Goal: Information Seeking & Learning: Learn about a topic

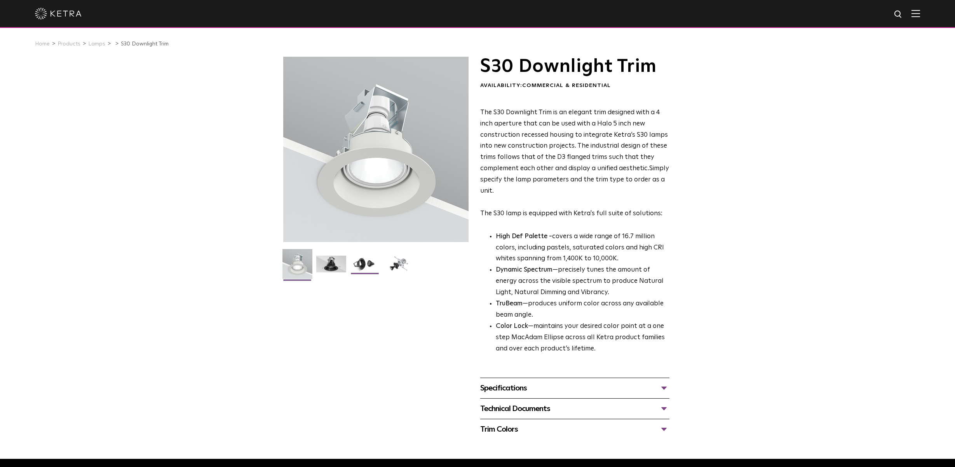
click at [370, 265] on img at bounding box center [365, 267] width 30 height 23
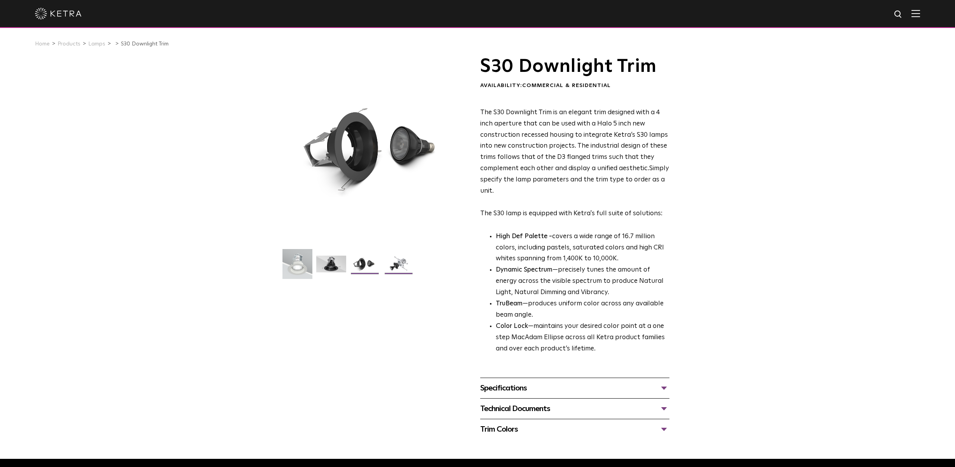
click at [396, 263] on img at bounding box center [399, 267] width 30 height 23
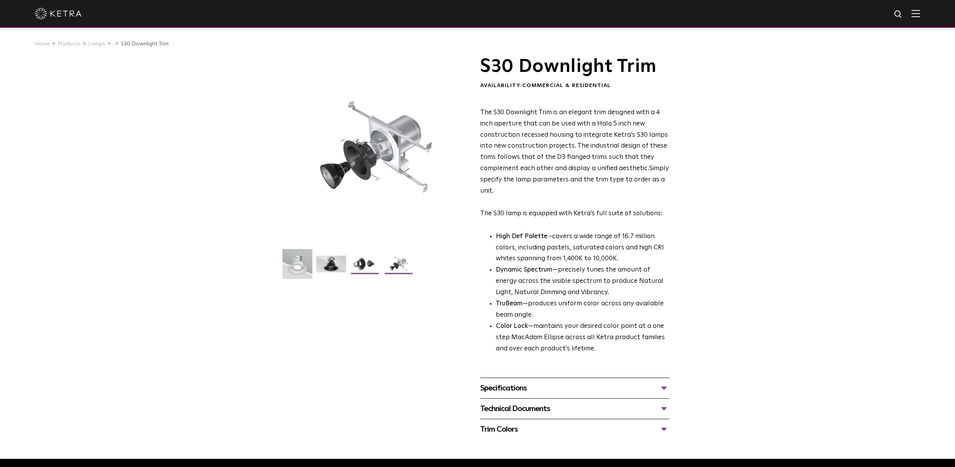
click at [353, 267] on img at bounding box center [365, 267] width 30 height 23
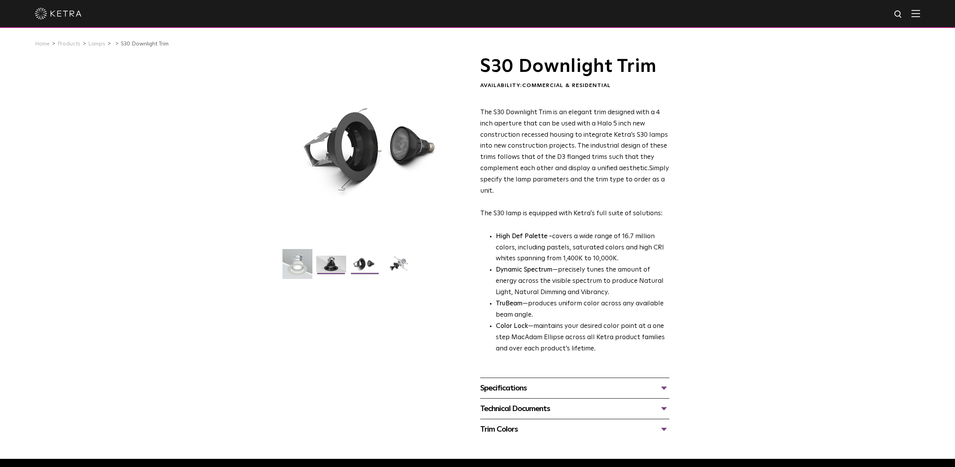
click at [334, 268] on img at bounding box center [331, 267] width 30 height 23
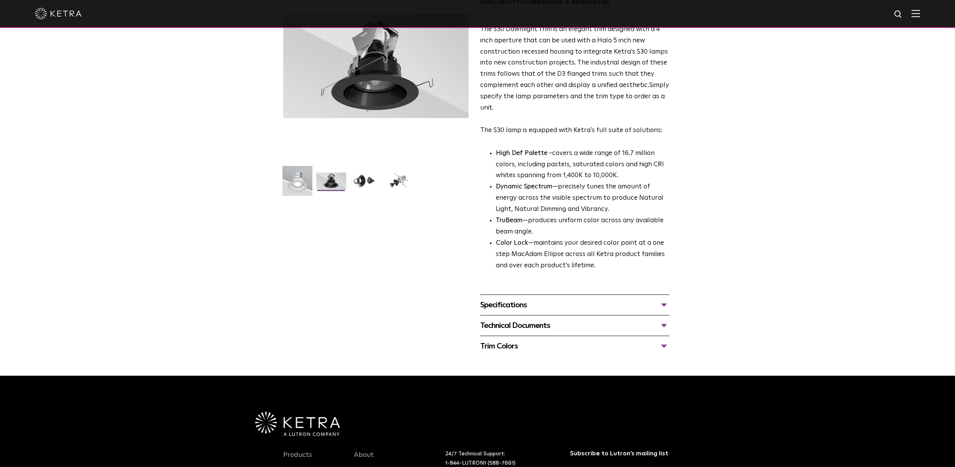
scroll to position [117, 0]
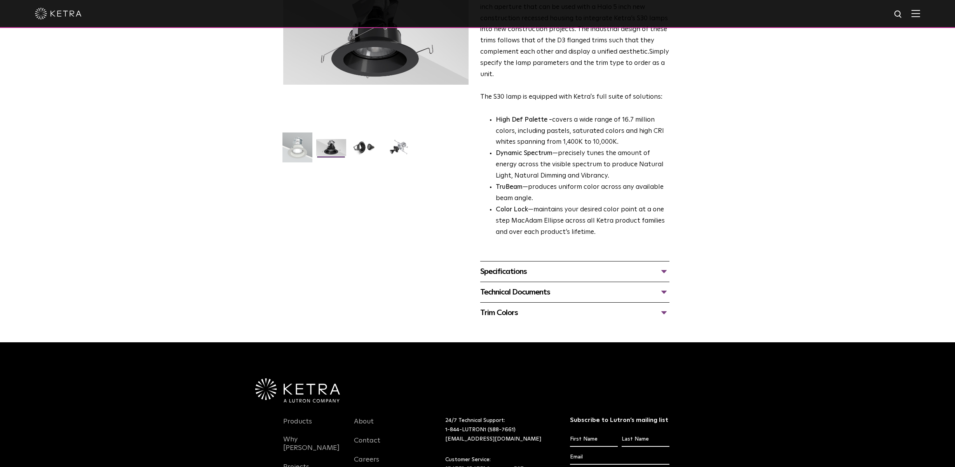
click at [496, 276] on div "Specifications" at bounding box center [574, 271] width 189 height 12
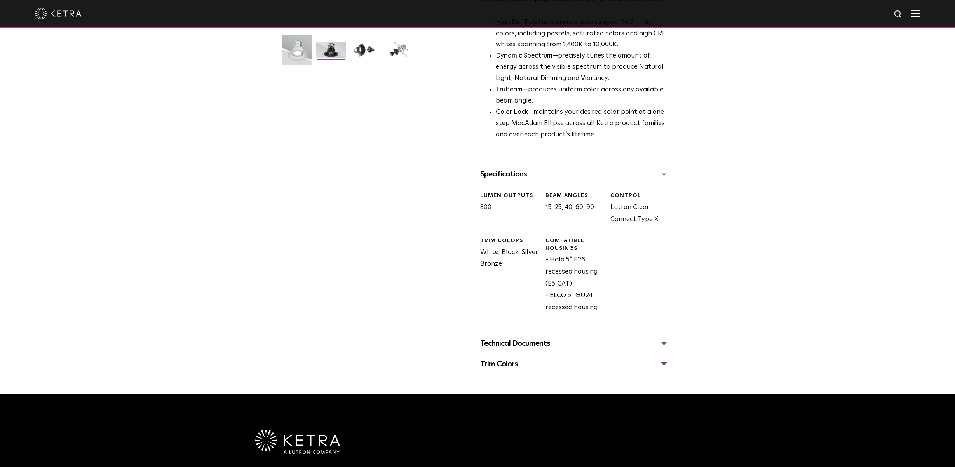
scroll to position [233, 0]
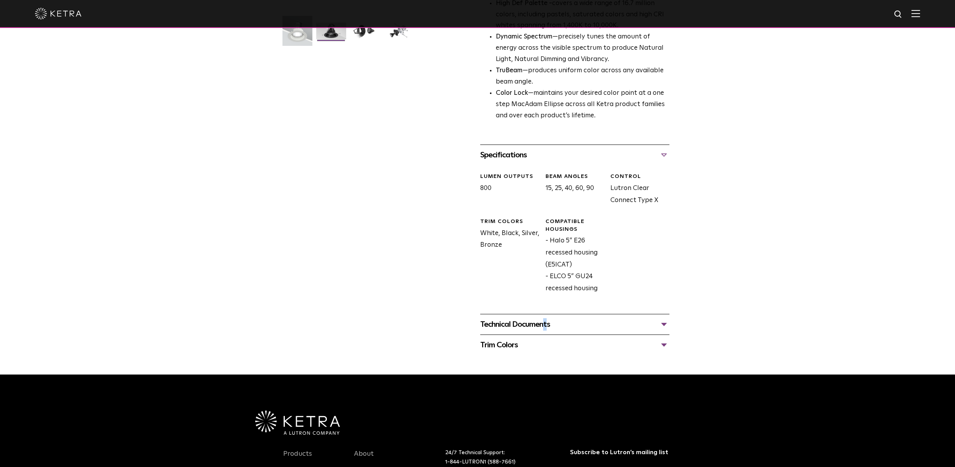
click at [524, 323] on div "Technical Documents" at bounding box center [574, 324] width 189 height 12
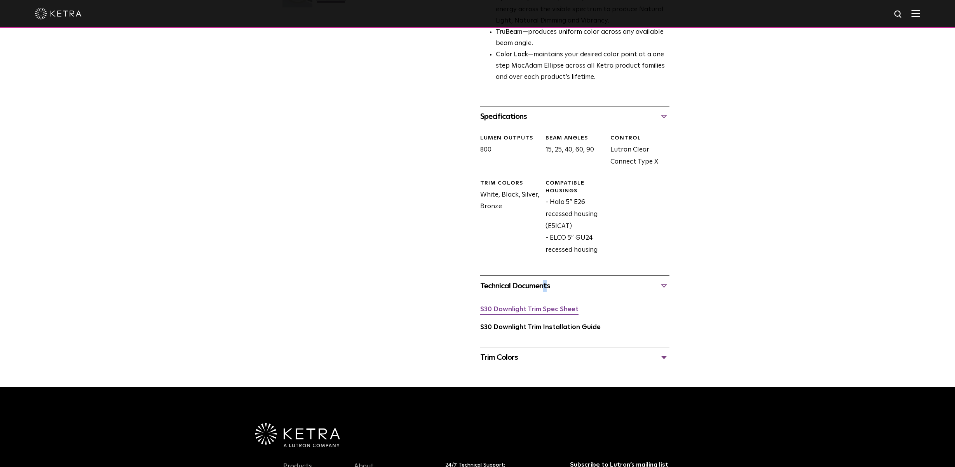
scroll to position [272, 0]
click at [506, 361] on div "Trim Colors" at bounding box center [574, 357] width 189 height 12
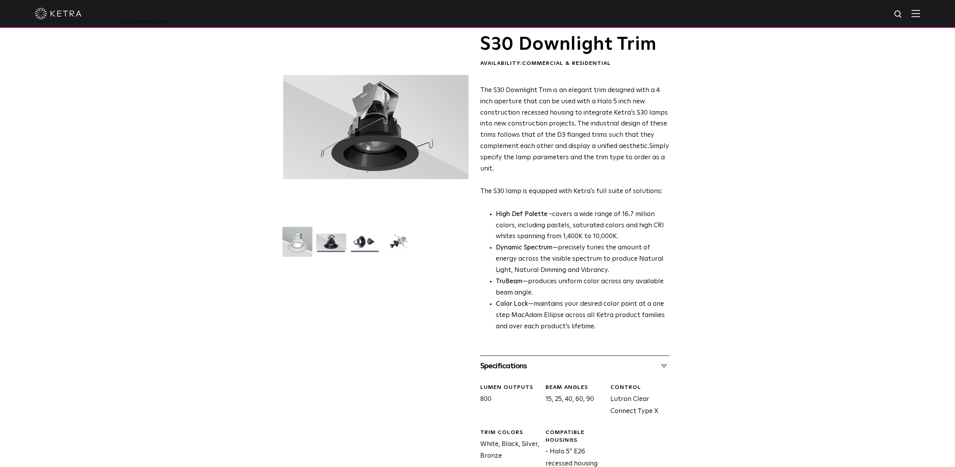
scroll to position [0, 0]
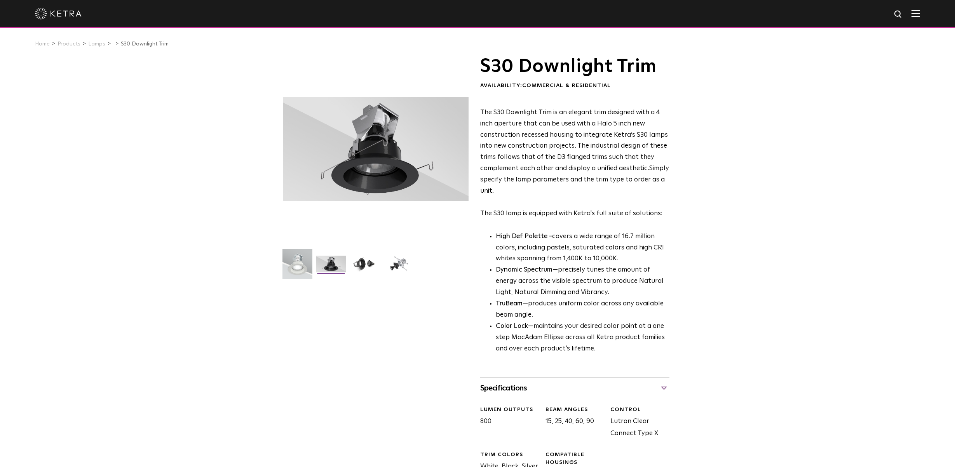
click at [379, 178] on div at bounding box center [375, 149] width 185 height 185
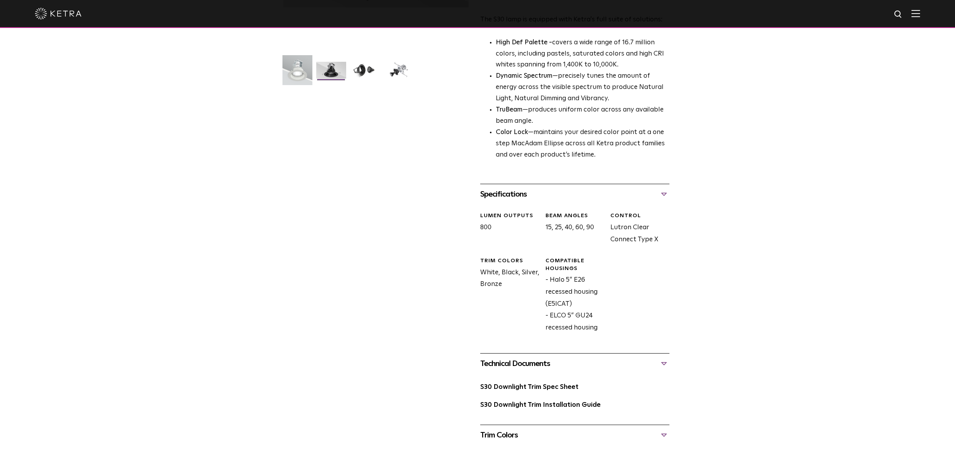
scroll to position [194, 0]
drag, startPoint x: 568, startPoint y: 304, endPoint x: 549, endPoint y: 307, distance: 19.6
click at [549, 307] on div "Compatible Housings - Halo 5” E26 recessed housing (E5ICAT) - ELCO 5” GU24 rece…" at bounding box center [572, 295] width 65 height 77
copy div "E5ICAT"
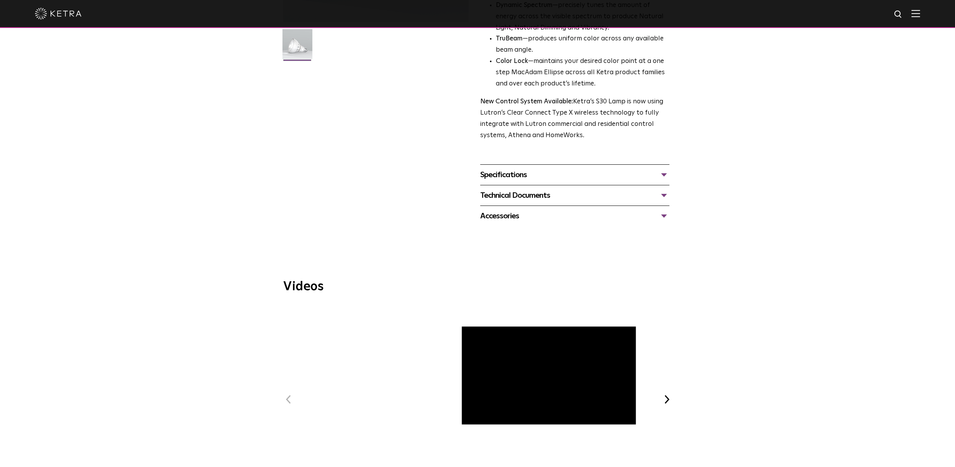
scroll to position [117, 0]
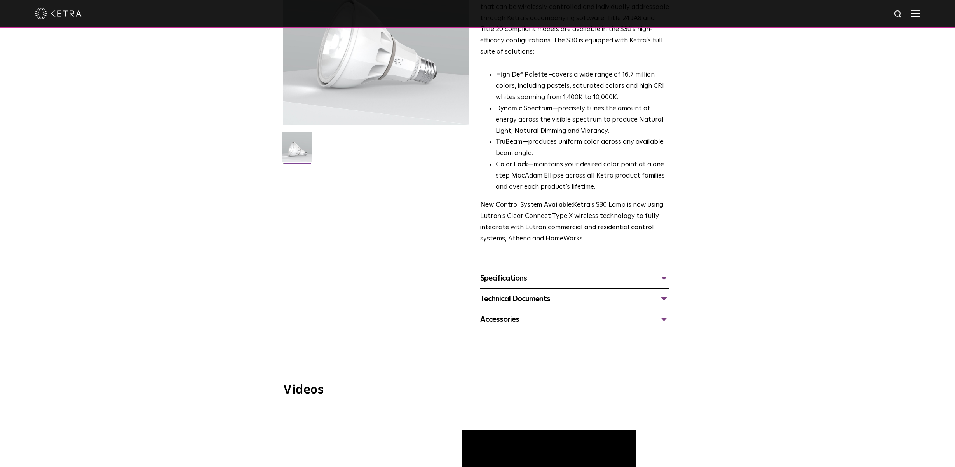
click at [501, 279] on div "Specifications" at bounding box center [574, 278] width 189 height 12
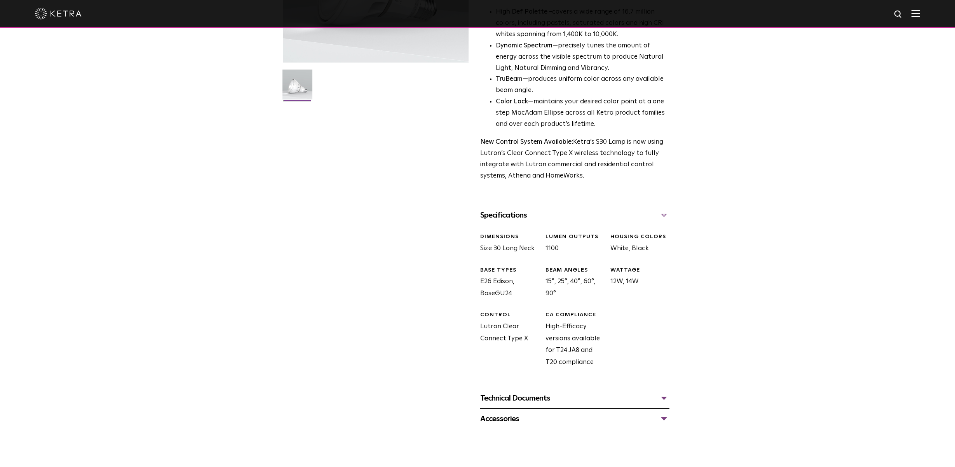
scroll to position [194, 0]
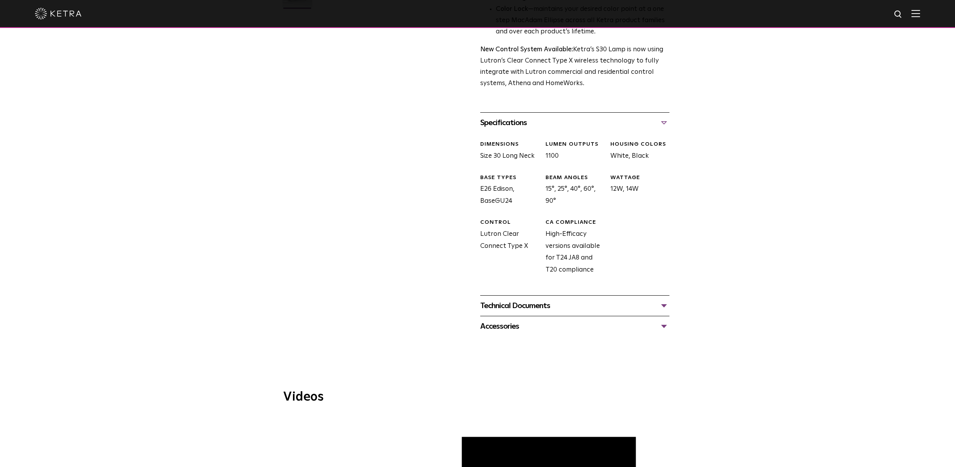
click at [518, 309] on div "Technical Documents" at bounding box center [574, 306] width 189 height 12
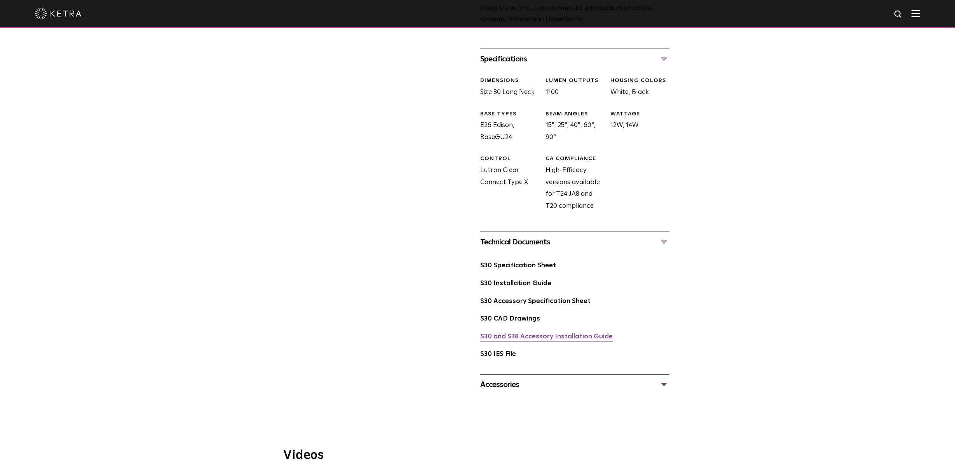
scroll to position [350, 0]
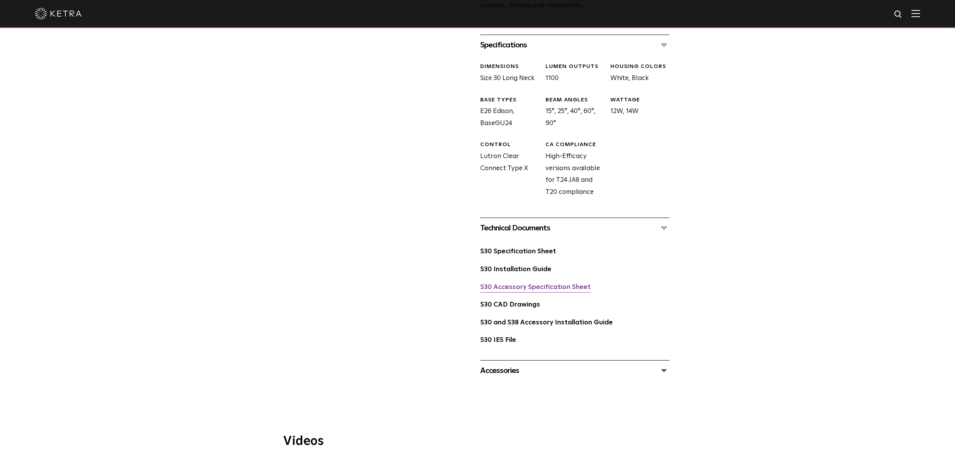
click at [518, 290] on link "S30 Accessory Specification Sheet" at bounding box center [535, 287] width 110 height 7
click at [526, 325] on link "S30 and S38 Accessory Installation Guide" at bounding box center [546, 323] width 133 height 7
click at [519, 267] on link "S30 Installation Guide" at bounding box center [515, 269] width 71 height 7
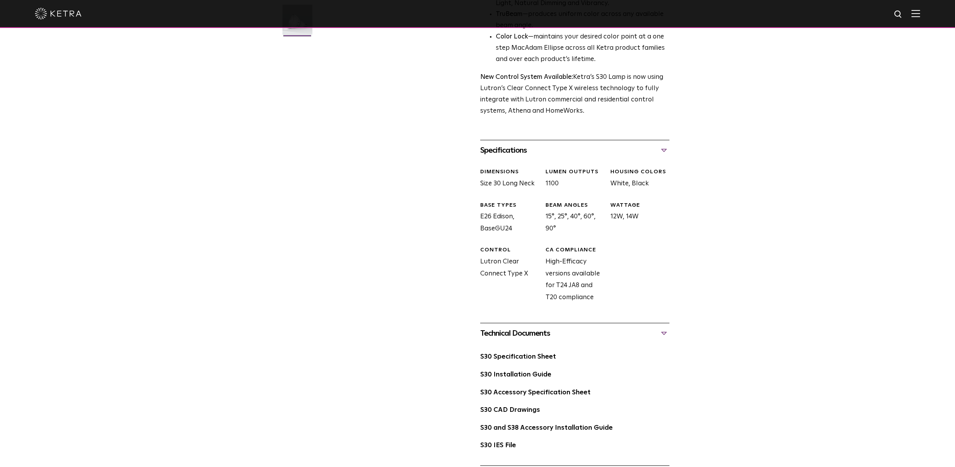
scroll to position [233, 0]
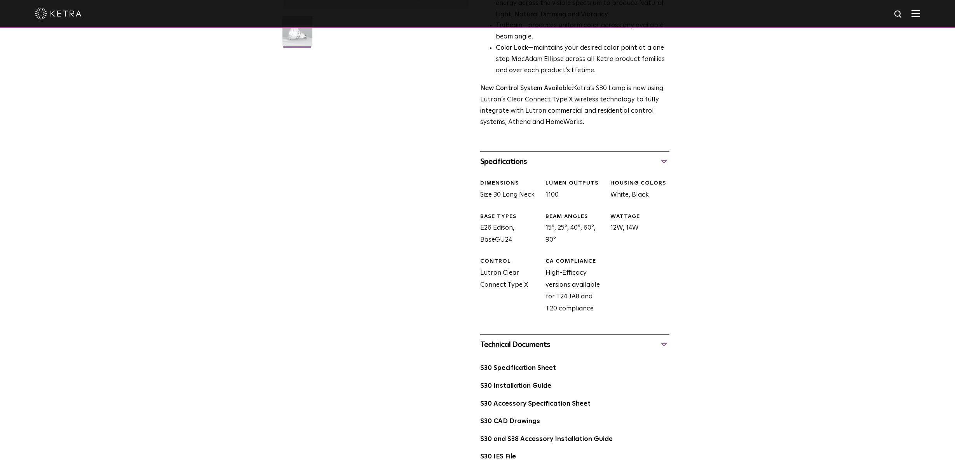
click at [657, 183] on div "HOUSING COLORS" at bounding box center [640, 184] width 59 height 8
click at [667, 163] on div "Specifications" at bounding box center [574, 161] width 189 height 12
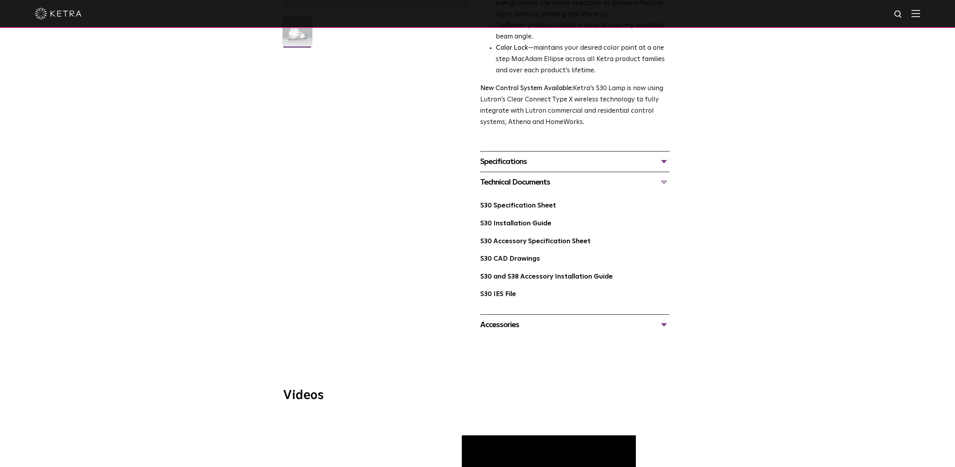
click at [667, 163] on div "Specifications" at bounding box center [574, 161] width 189 height 12
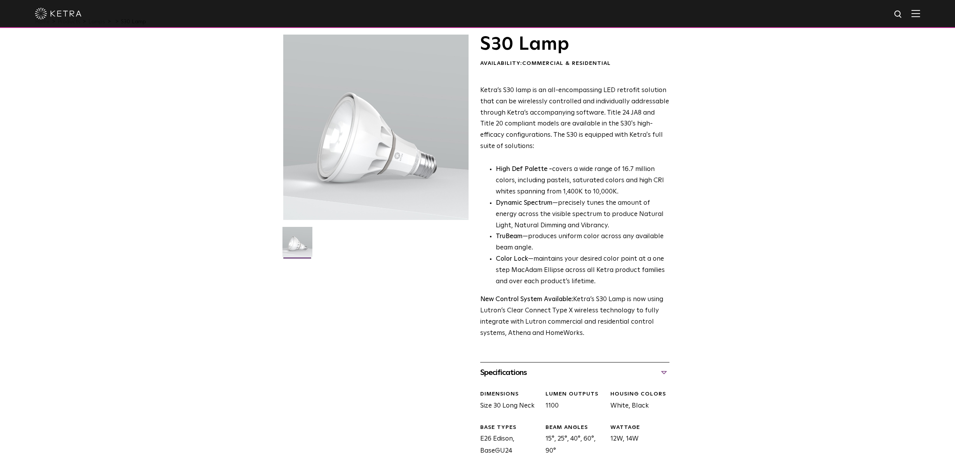
scroll to position [0, 0]
